Goal: Task Accomplishment & Management: Manage account settings

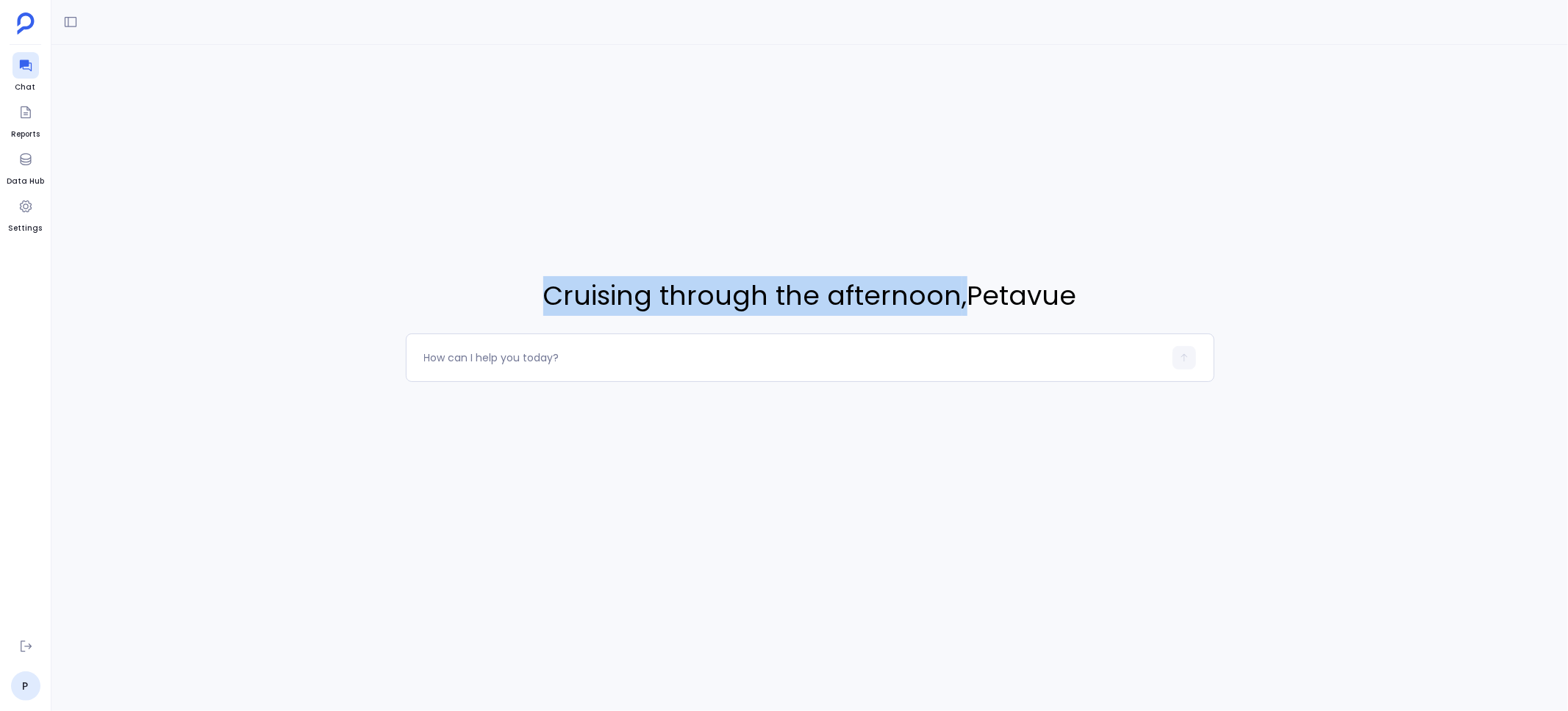
drag, startPoint x: 551, startPoint y: 297, endPoint x: 962, endPoint y: 279, distance: 411.4
click at [962, 279] on span "Cruising through the afternoon , [GEOGRAPHIC_DATA]" at bounding box center [810, 296] width 809 height 39
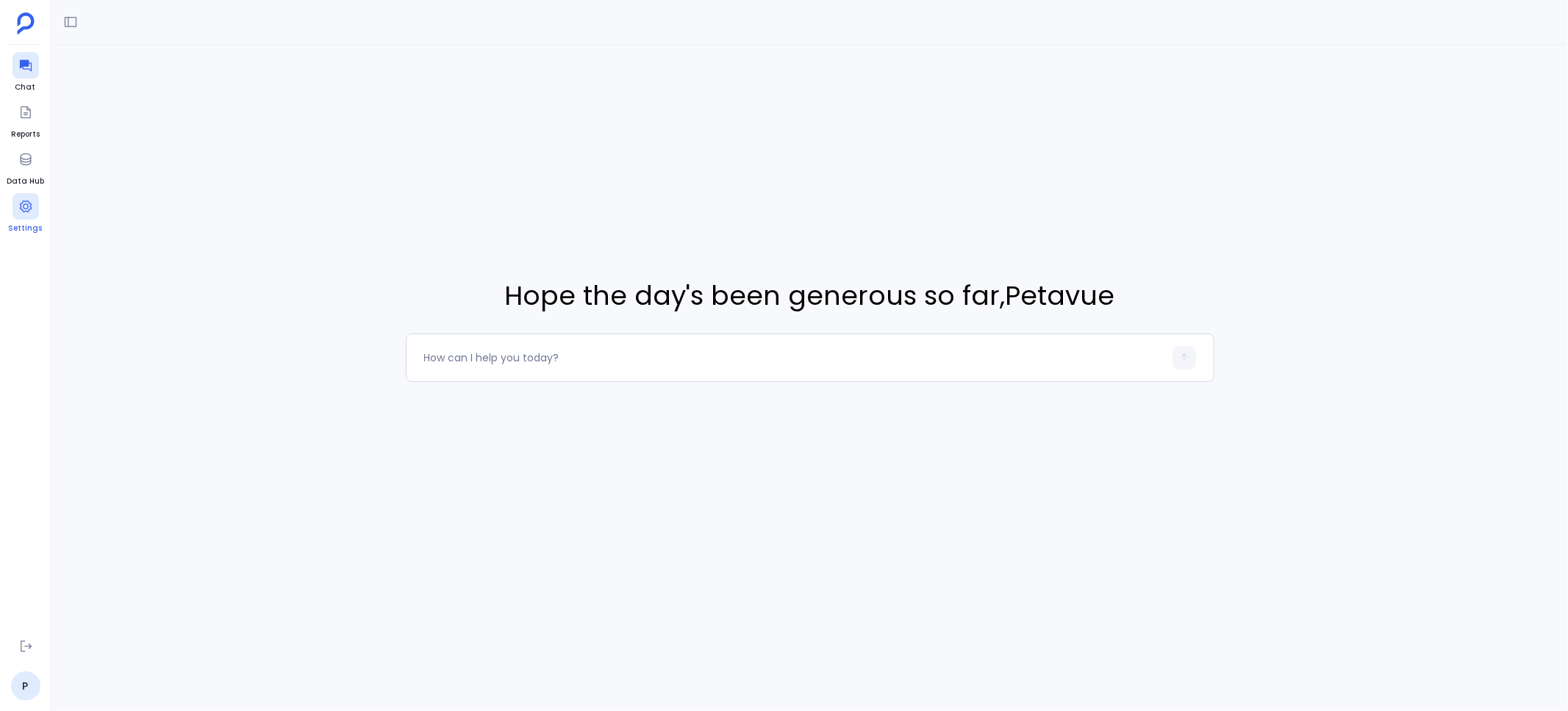
click at [25, 205] on icon at bounding box center [26, 206] width 14 height 14
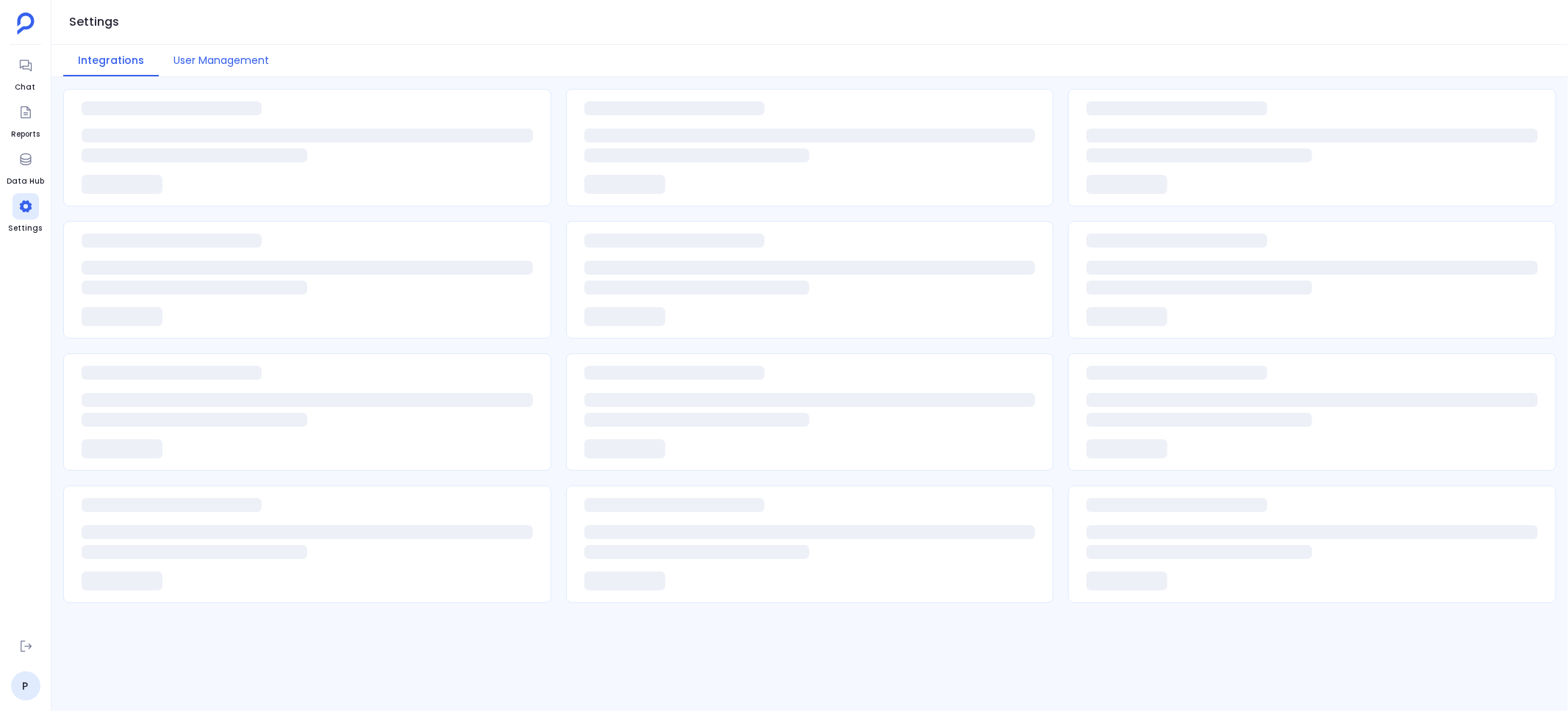
click at [202, 64] on button "User Management" at bounding box center [221, 60] width 125 height 31
